Goal: Transaction & Acquisition: Purchase product/service

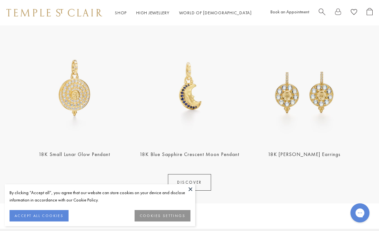
scroll to position [243, 0]
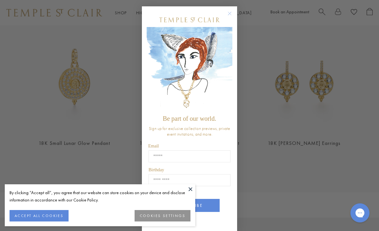
click at [239, 21] on div "Close dialog Be part of our world. Sign up for exclusive collection previews, p…" at bounding box center [189, 115] width 108 height 231
click at [232, 17] on circle "Close dialog" at bounding box center [230, 14] width 8 height 8
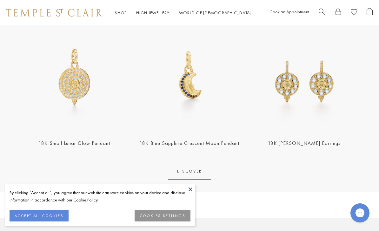
click at [198, 174] on link "DISCOVER" at bounding box center [189, 171] width 43 height 16
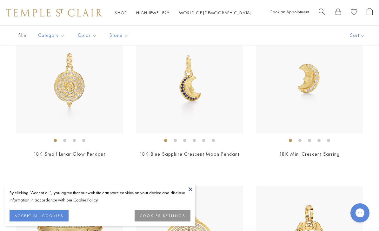
scroll to position [321, 0]
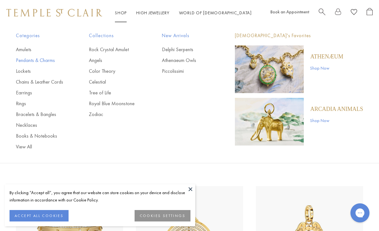
click at [38, 62] on link "Pendants & Charms" at bounding box center [40, 60] width 48 height 7
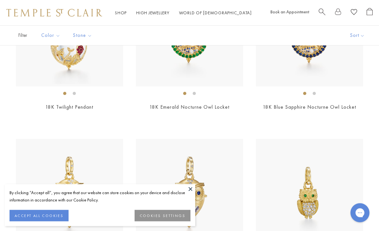
scroll to position [139, 0]
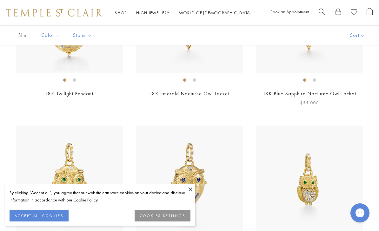
click at [290, 68] on img at bounding box center [309, 19] width 107 height 107
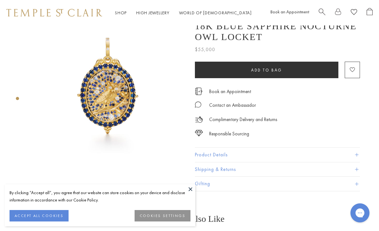
scroll to position [12, 0]
